Goal: Find contact information: Find contact information

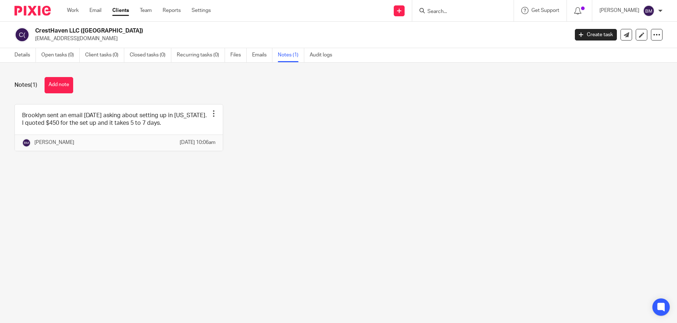
click at [453, 11] on input "Search" at bounding box center [459, 12] width 65 height 7
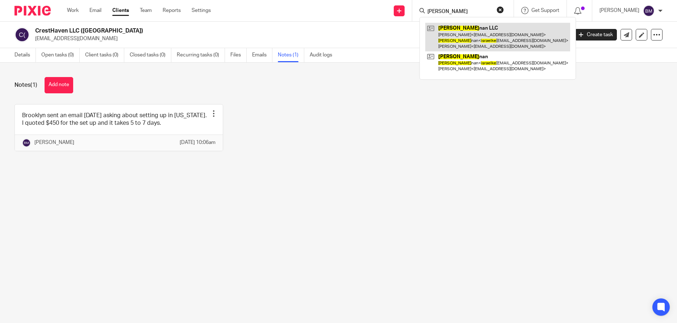
type input "israel ke"
click at [457, 37] on link at bounding box center [497, 37] width 145 height 29
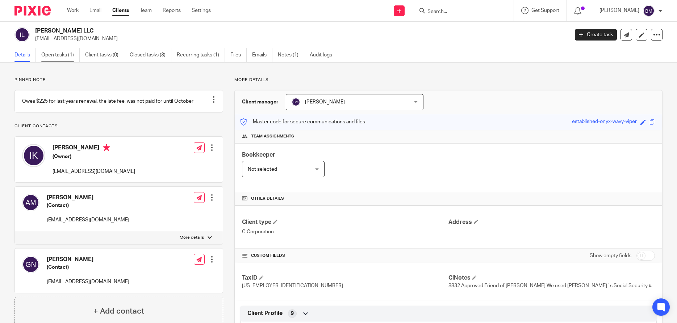
click at [49, 55] on link "Open tasks (1)" at bounding box center [60, 55] width 38 height 14
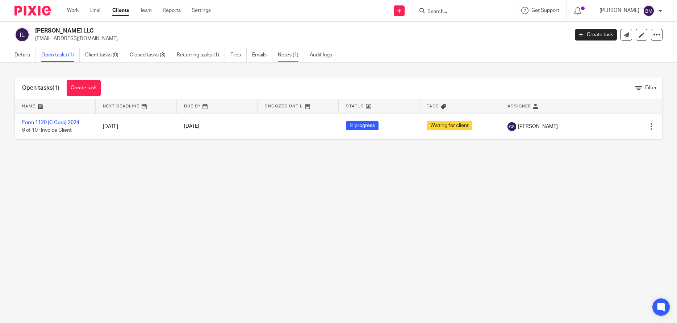
click at [294, 56] on link "Notes (1)" at bounding box center [291, 55] width 26 height 14
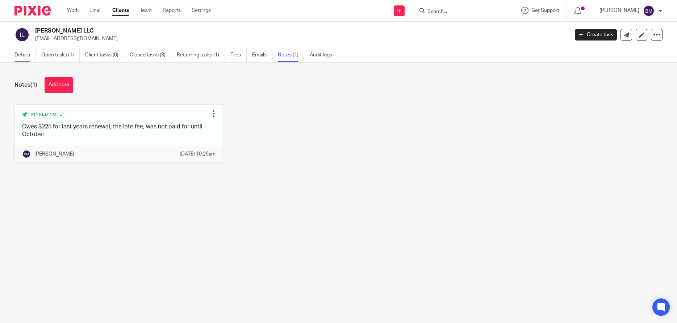
click at [24, 55] on link "Details" at bounding box center [24, 55] width 21 height 14
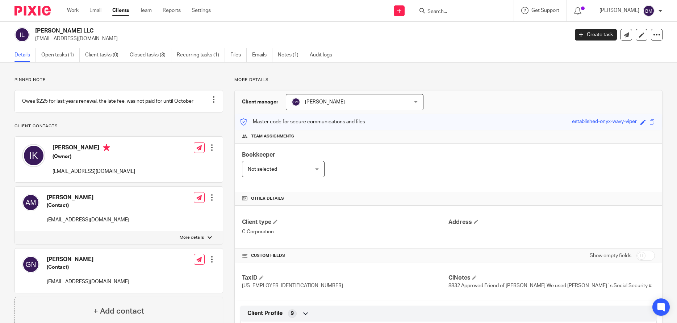
click at [50, 30] on h2 "[PERSON_NAME] LLC" at bounding box center [246, 31] width 423 height 8
drag, startPoint x: 34, startPoint y: 30, endPoint x: 82, endPoint y: 33, distance: 48.3
click at [82, 33] on div "Israel Kenan LLC anatpmlv@gmail.com" at bounding box center [288, 34] width 549 height 15
copy h2 "Israel Kenan LLC"
drag, startPoint x: 52, startPoint y: 178, endPoint x: 112, endPoint y: 184, distance: 60.7
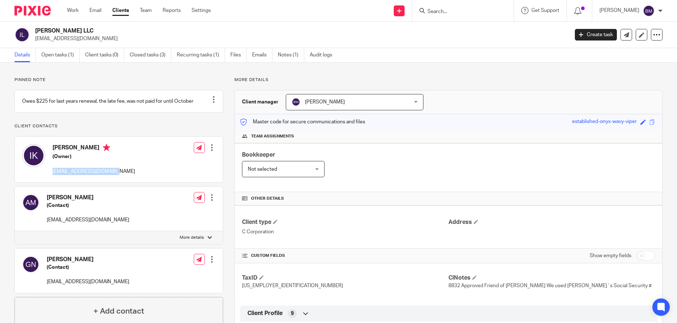
click at [112, 183] on div "Israel Kenan (Owner) israelkenan@walla.co.il Edit contact Create client from co…" at bounding box center [119, 160] width 208 height 46
copy p "israelkenan@walla.co.il"
click at [439, 11] on input "Search" at bounding box center [459, 12] width 65 height 7
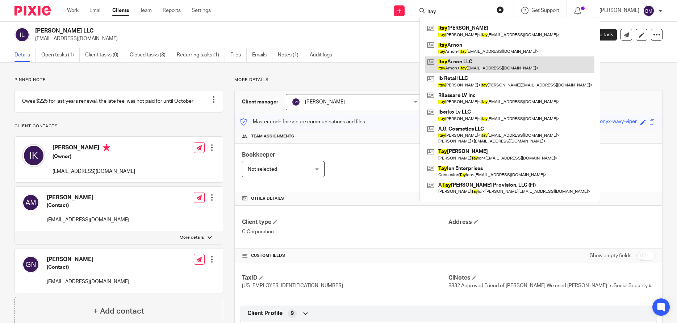
type input "itay"
click at [461, 64] on link at bounding box center [509, 64] width 169 height 17
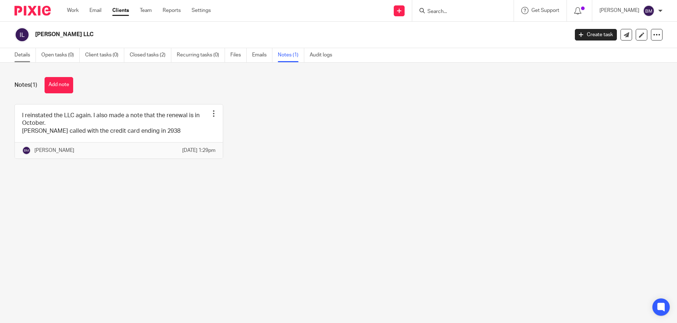
click at [21, 57] on link "Details" at bounding box center [24, 55] width 21 height 14
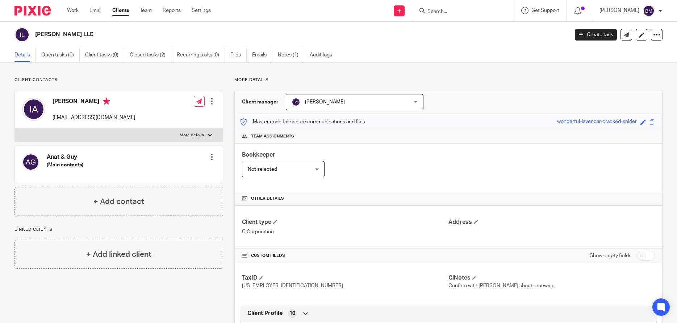
click at [459, 12] on input "Search" at bounding box center [459, 12] width 65 height 7
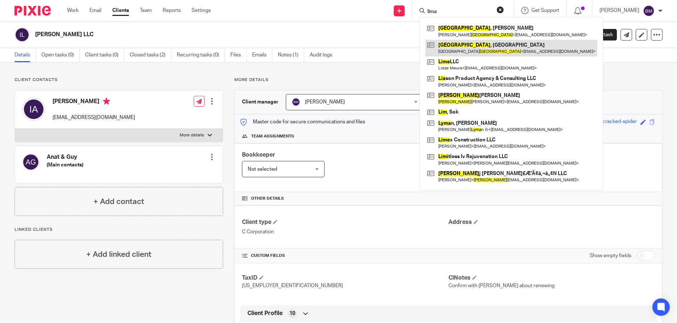
type input "lima"
click at [457, 51] on link at bounding box center [511, 48] width 172 height 17
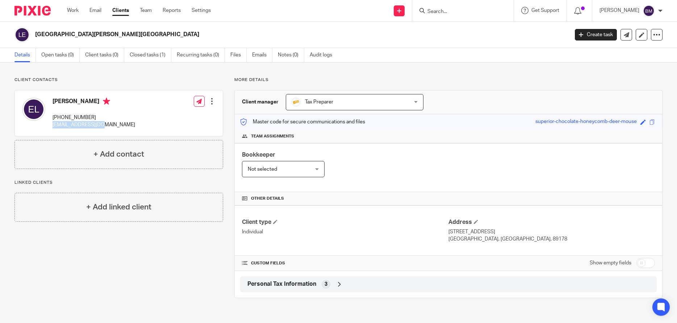
drag, startPoint x: 52, startPoint y: 125, endPoint x: 116, endPoint y: 125, distance: 63.7
click at [116, 125] on div "[PERSON_NAME] [PHONE_NUMBER] [EMAIL_ADDRESS][DOMAIN_NAME] Edit contact Create c…" at bounding box center [119, 114] width 208 height 46
copy p "[EMAIL_ADDRESS][DOMAIN_NAME]"
